Goal: Navigation & Orientation: Find specific page/section

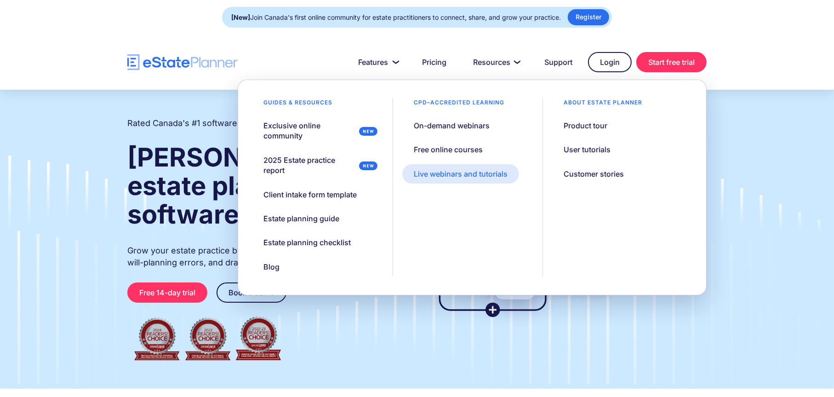
click at [465, 174] on div "Live webinars and tutorials" at bounding box center [461, 174] width 94 height 10
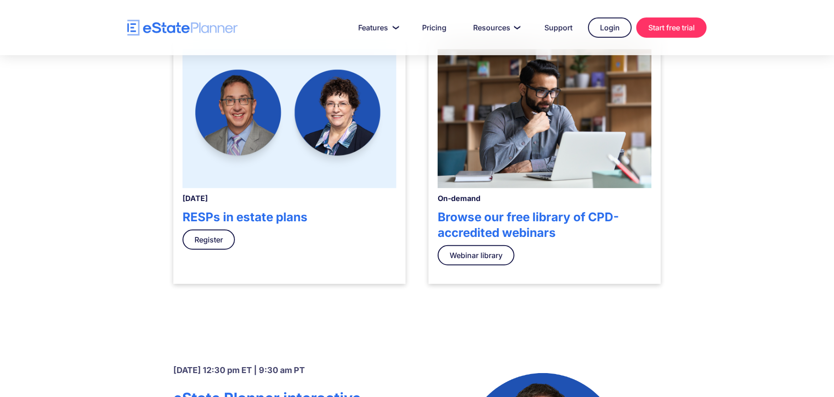
scroll to position [184, 0]
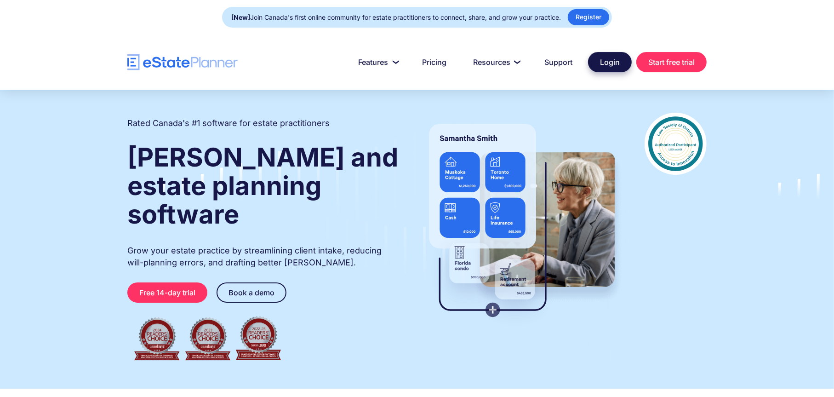
click at [611, 66] on link "Login" at bounding box center [610, 62] width 44 height 20
